Goal: Information Seeking & Learning: Learn about a topic

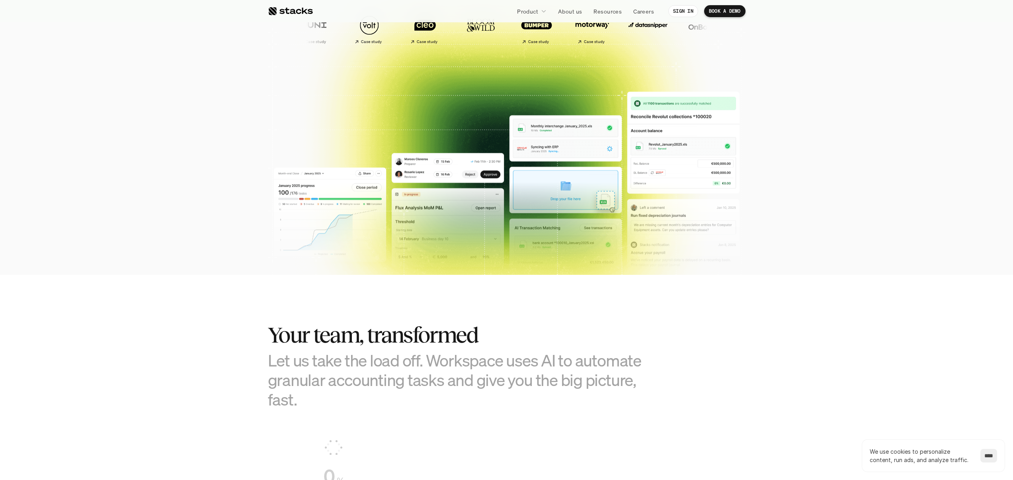
scroll to position [260, 0]
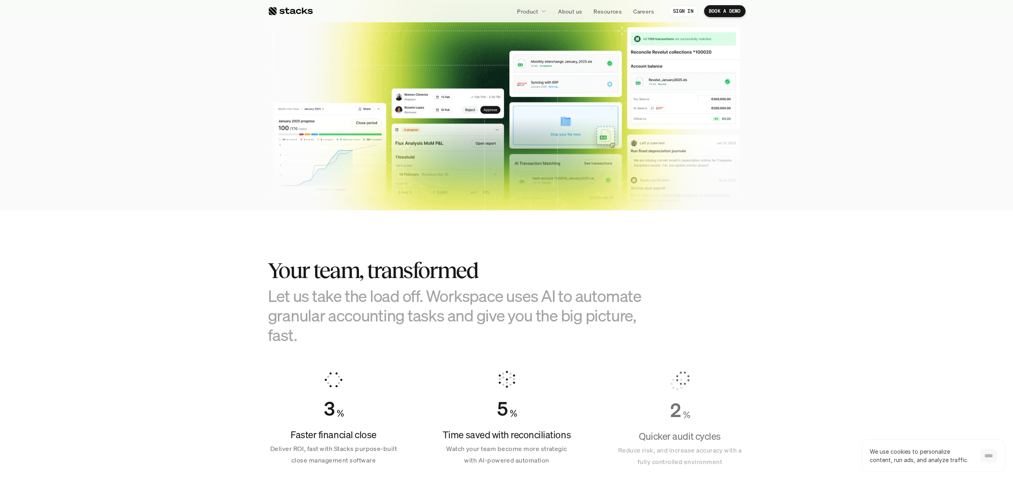
click at [988, 455] on input "****" at bounding box center [989, 456] width 17 height 14
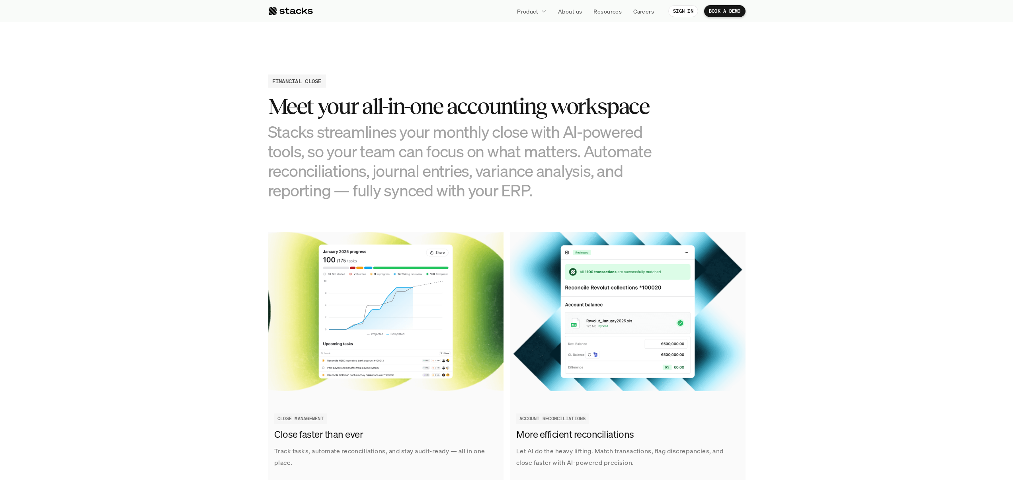
scroll to position [819, 0]
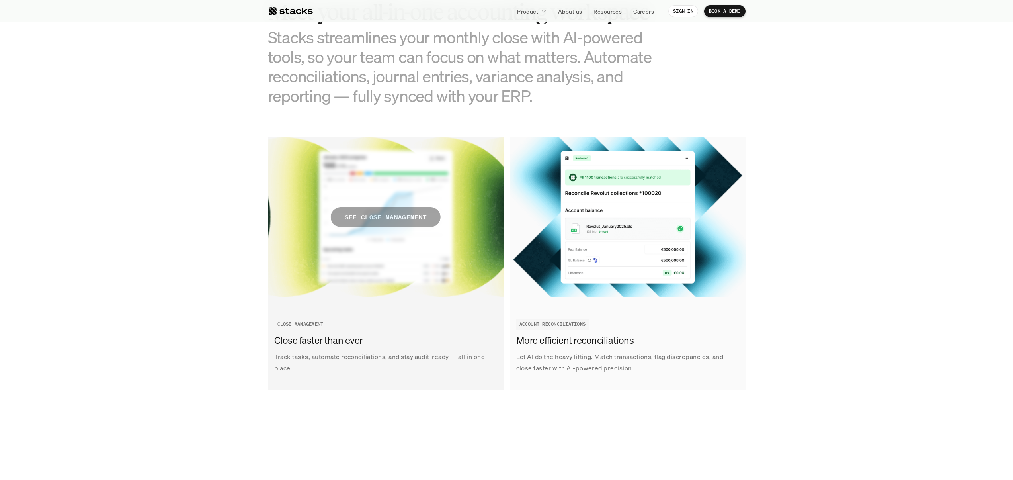
click at [400, 215] on p "SEE CLOSE MANAGEMENT" at bounding box center [385, 217] width 82 height 12
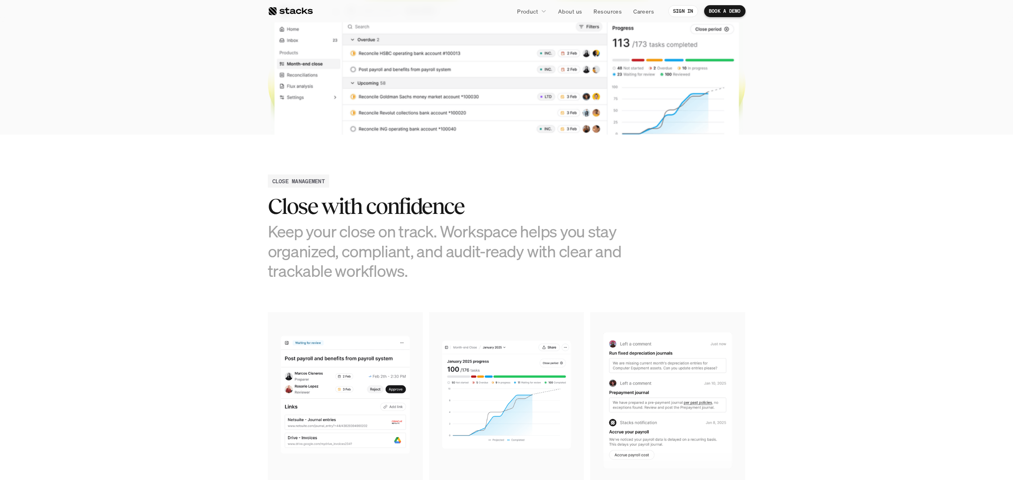
scroll to position [48, 0]
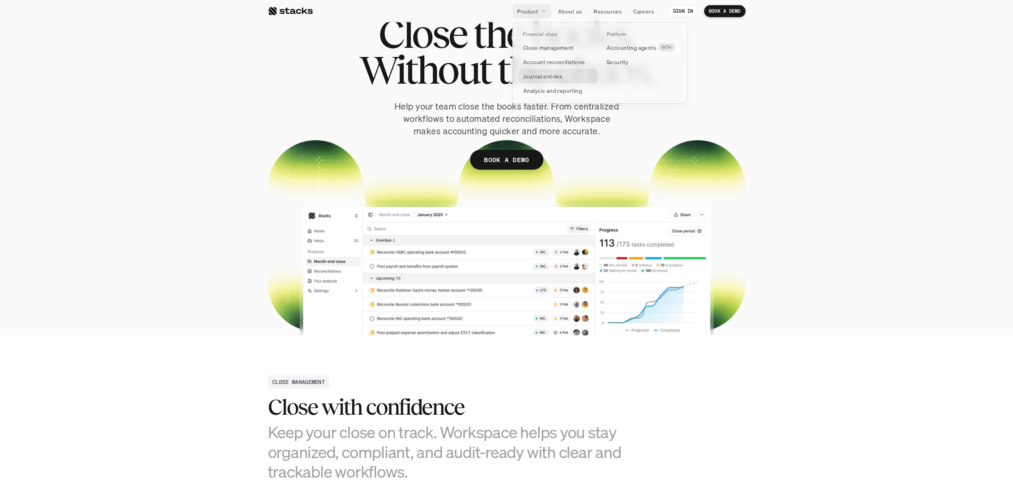
click at [545, 76] on p "Journal entries" at bounding box center [542, 76] width 39 height 8
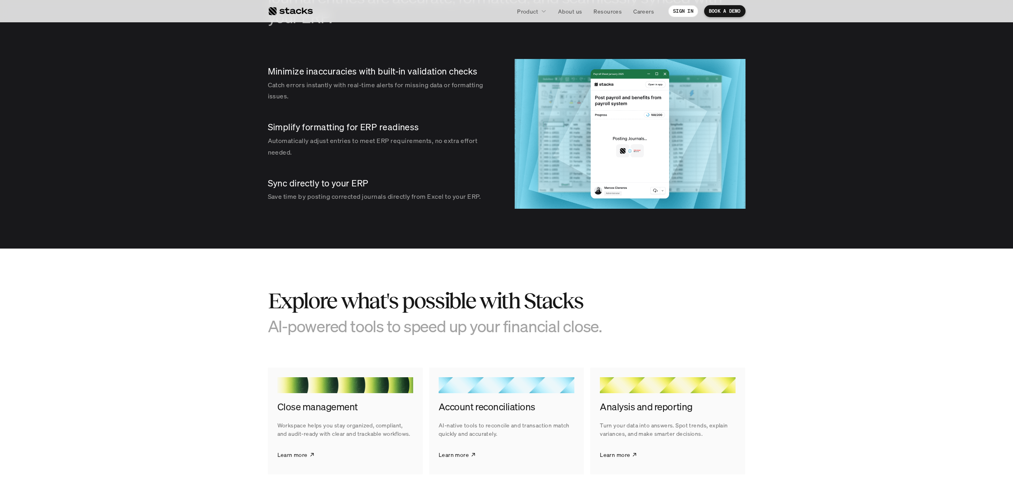
scroll to position [1119, 0]
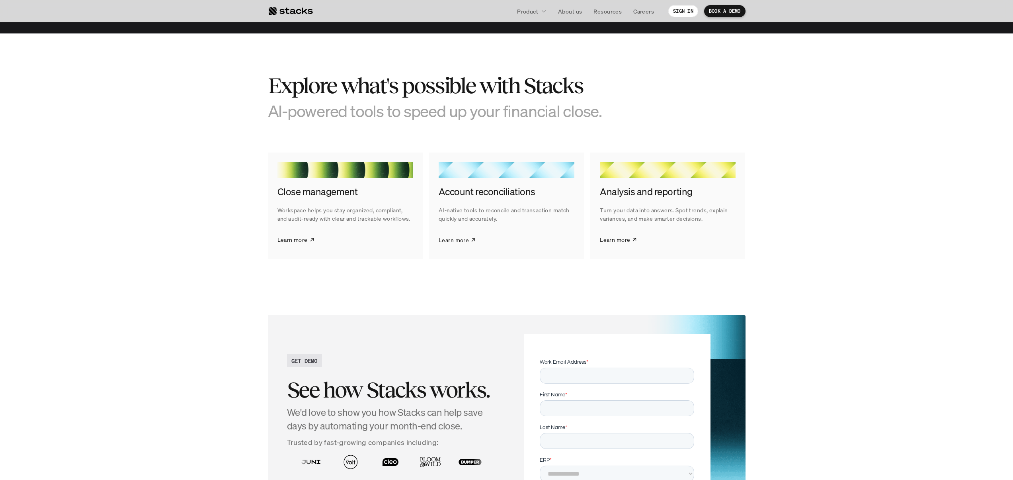
click at [487, 176] on div at bounding box center [507, 170] width 136 height 16
click at [469, 242] on link "Learn more" at bounding box center [457, 240] width 37 height 20
